Goal: Transaction & Acquisition: Purchase product/service

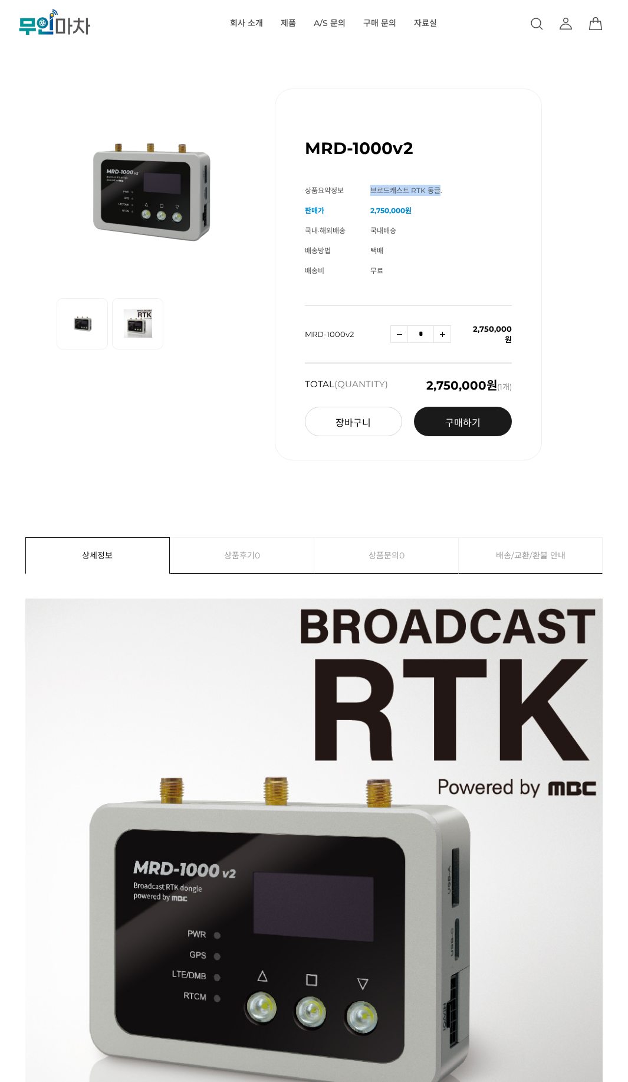
drag, startPoint x: 371, startPoint y: 191, endPoint x: 440, endPoint y: 188, distance: 68.5
click at [440, 188] on span "브로드캐스트 RTK 동글." at bounding box center [407, 190] width 72 height 9
copy span "브로드캐스트 RTK 동글"
click at [499, 214] on td "2,750,000원" at bounding box center [442, 211] width 142 height 20
click at [392, 150] on h1 "MRD-1000v2" at bounding box center [359, 148] width 109 height 20
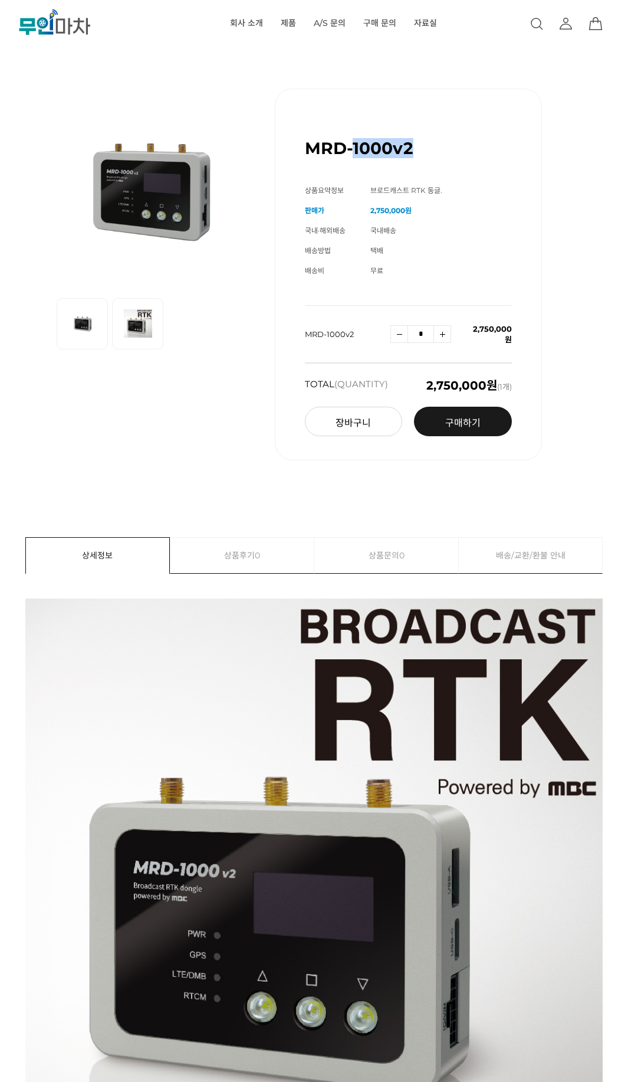
click at [392, 150] on h1 "MRD-1000v2" at bounding box center [359, 148] width 109 height 20
copy div "MRD-1000v2 (해외배송 가능상품)"
click at [451, 165] on div "MRD-1000v2 (해외배송 가능상품)" at bounding box center [408, 144] width 207 height 50
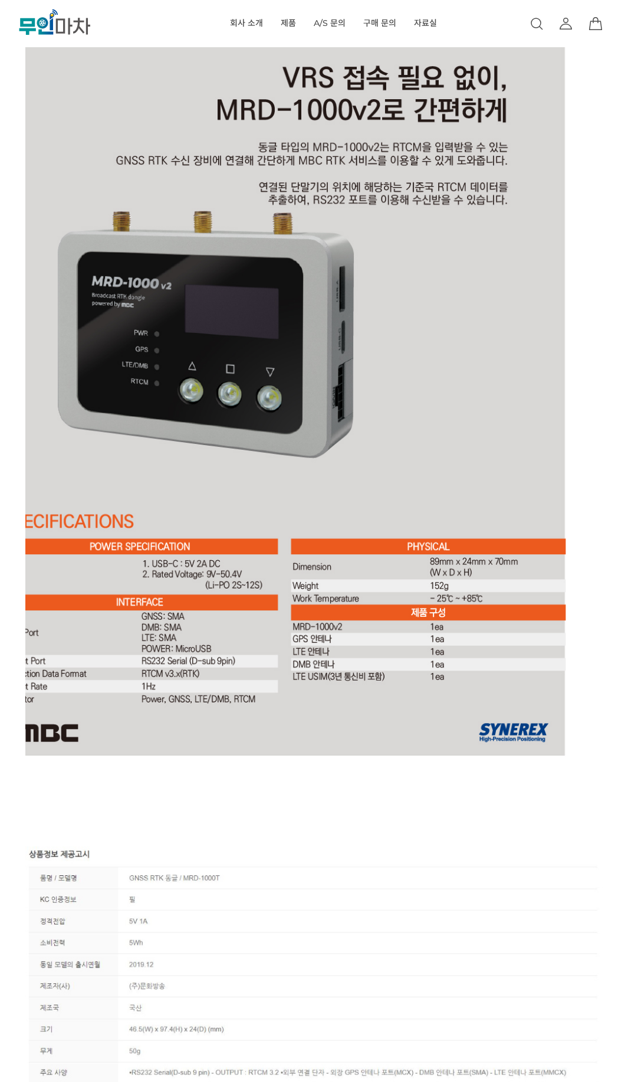
scroll to position [3009, 0]
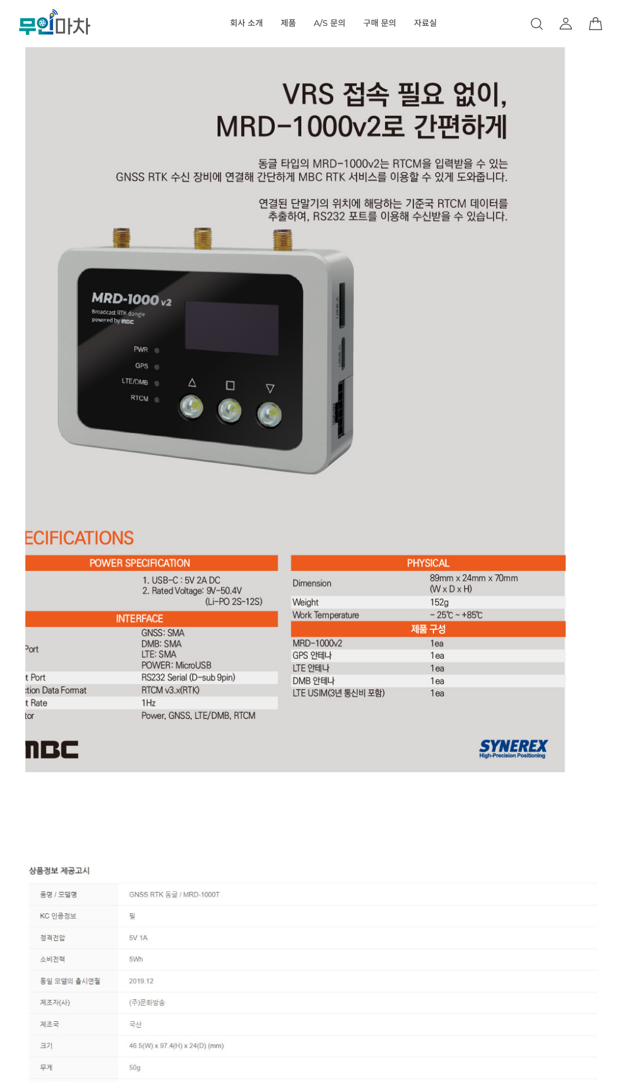
drag, startPoint x: 258, startPoint y: 595, endPoint x: 266, endPoint y: 602, distance: 10.4
